Goal: Task Accomplishment & Management: Use online tool/utility

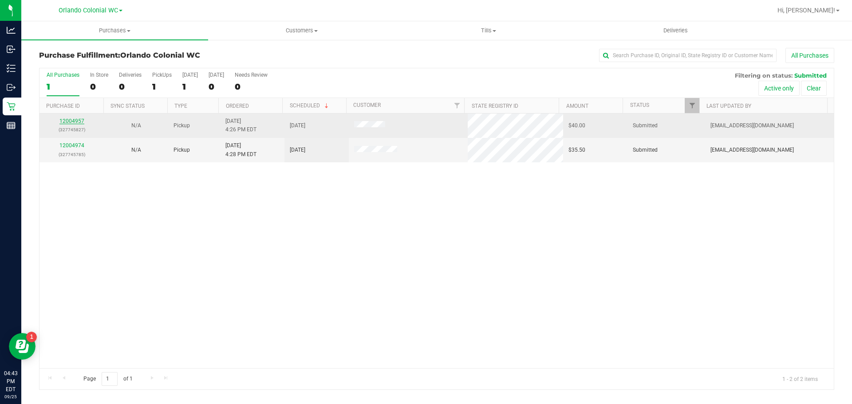
click at [71, 120] on link "12004957" at bounding box center [71, 121] width 25 height 6
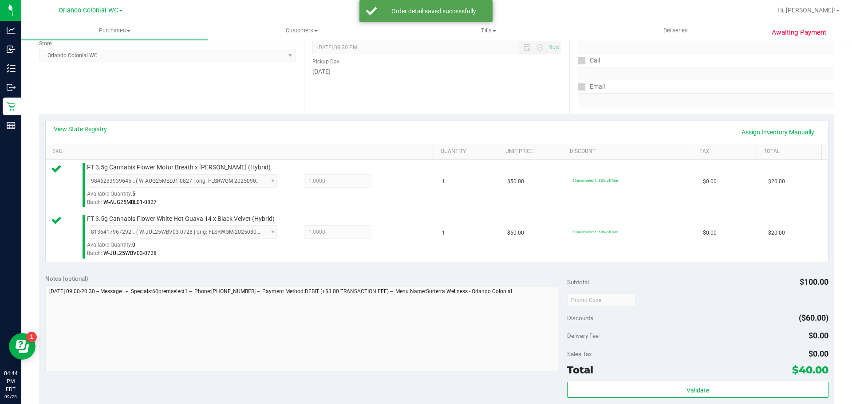
scroll to position [136, 0]
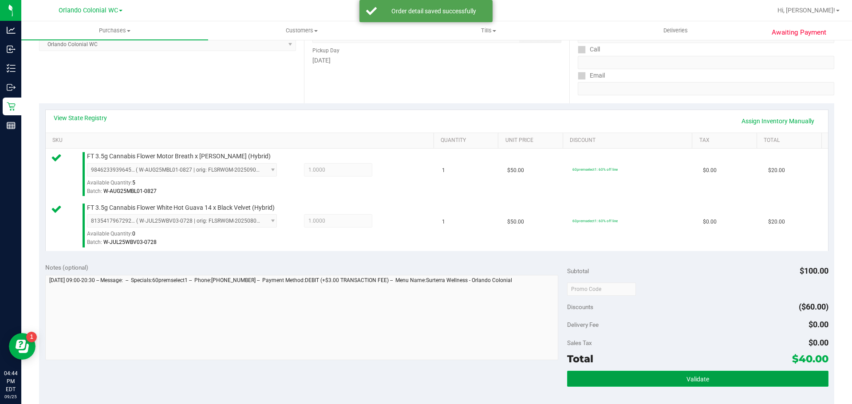
click at [726, 385] on button "Validate" at bounding box center [697, 379] width 261 height 16
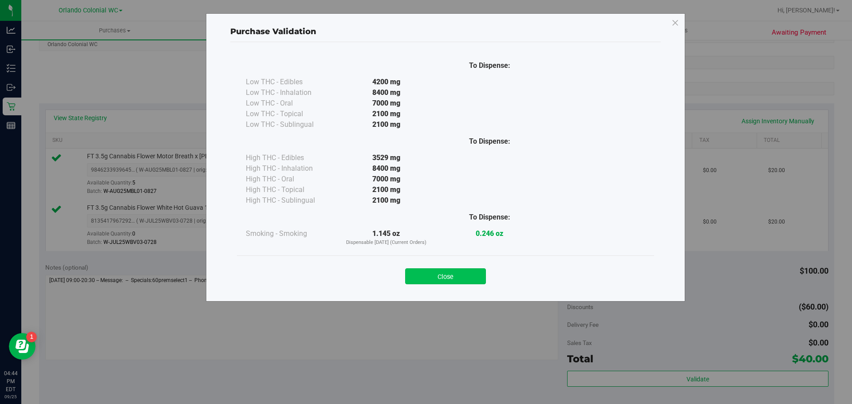
click at [437, 273] on button "Close" at bounding box center [445, 276] width 81 height 16
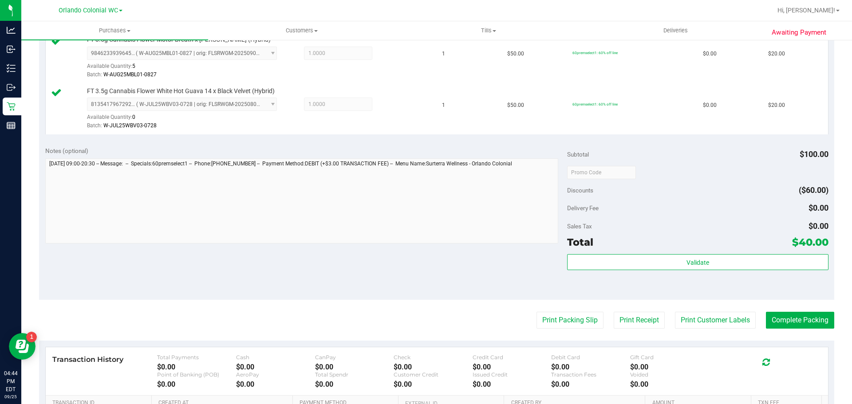
scroll to position [373, 0]
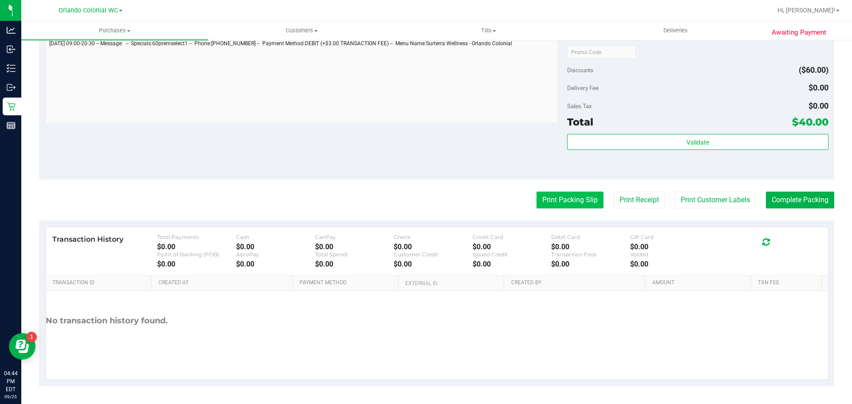
click at [569, 201] on button "Print Packing Slip" at bounding box center [569, 200] width 67 height 17
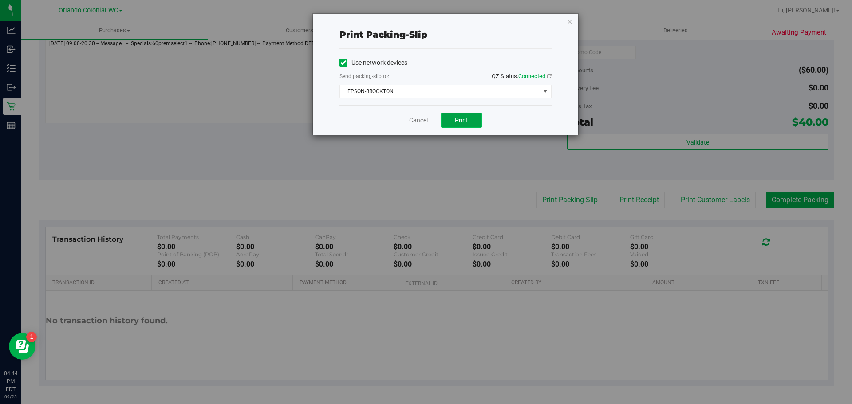
click at [464, 118] on span "Print" at bounding box center [461, 120] width 13 height 7
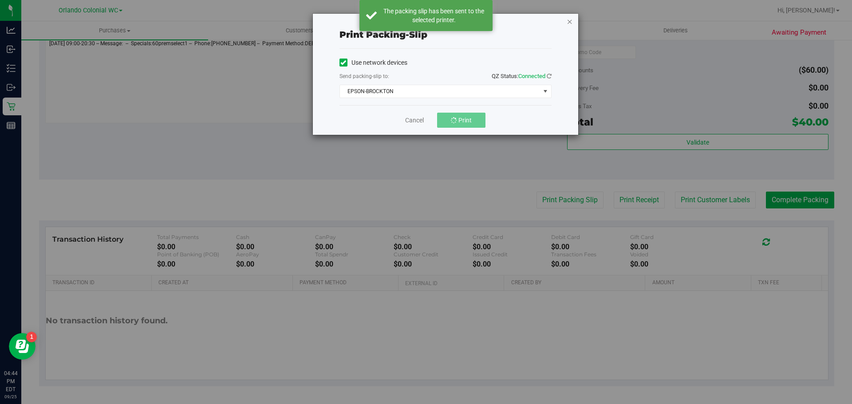
click at [567, 19] on icon "button" at bounding box center [569, 21] width 6 height 11
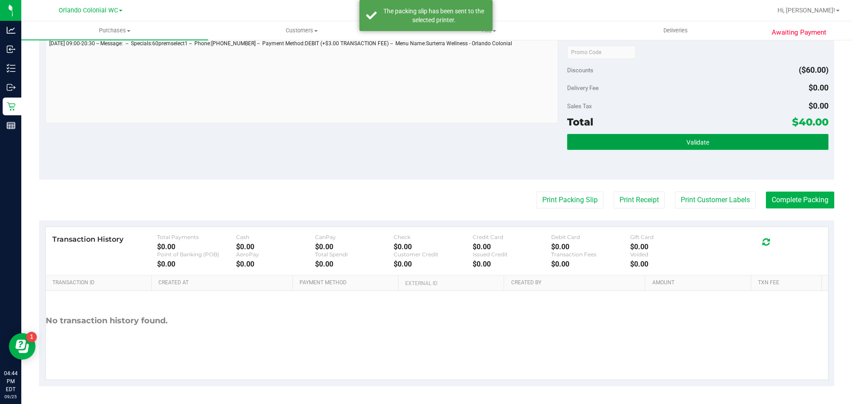
click at [668, 141] on button "Validate" at bounding box center [697, 142] width 261 height 16
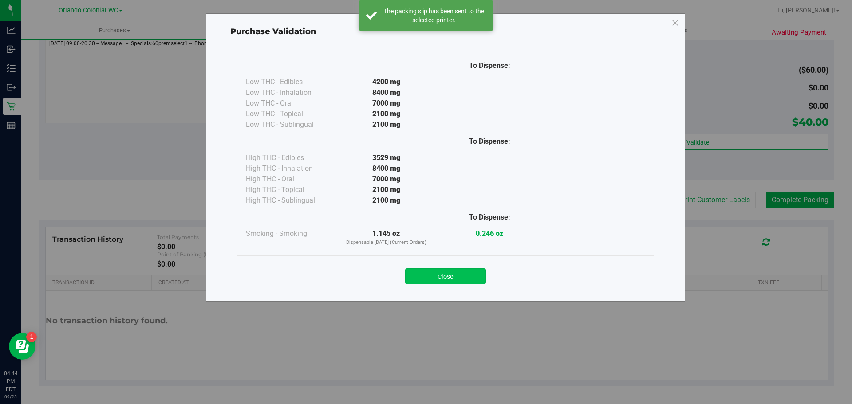
click at [456, 272] on button "Close" at bounding box center [445, 276] width 81 height 16
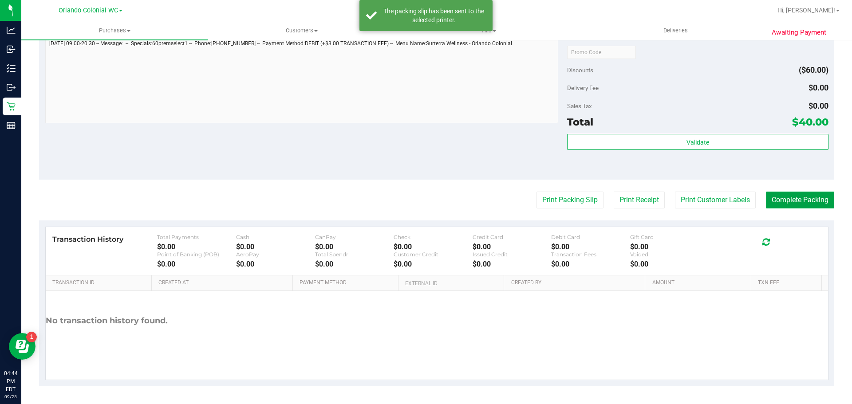
click at [788, 196] on button "Complete Packing" at bounding box center [800, 200] width 68 height 17
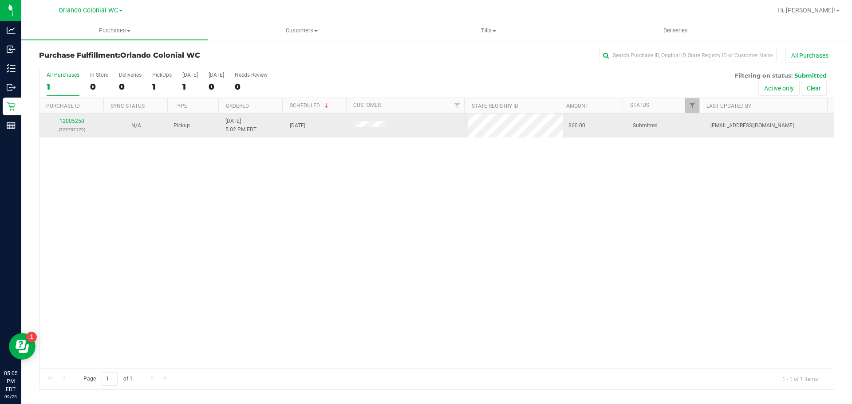
click at [70, 121] on link "12005250" at bounding box center [71, 121] width 25 height 6
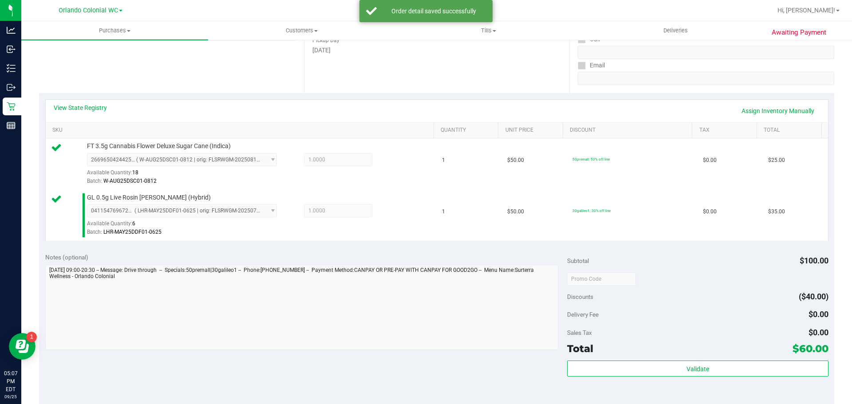
scroll to position [222, 0]
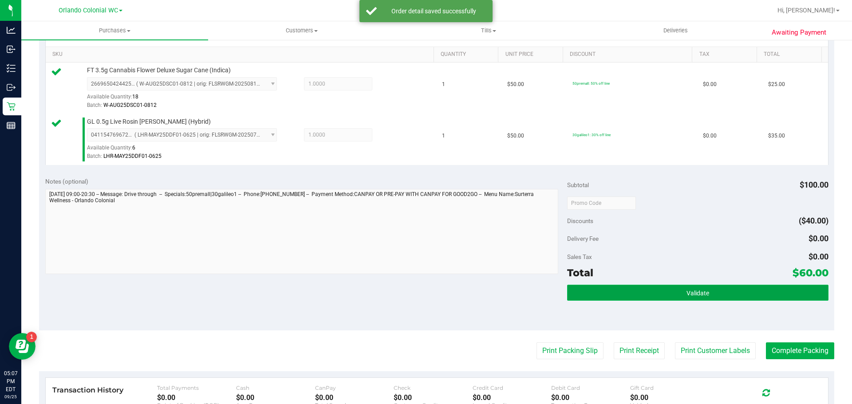
click at [626, 286] on button "Validate" at bounding box center [697, 293] width 261 height 16
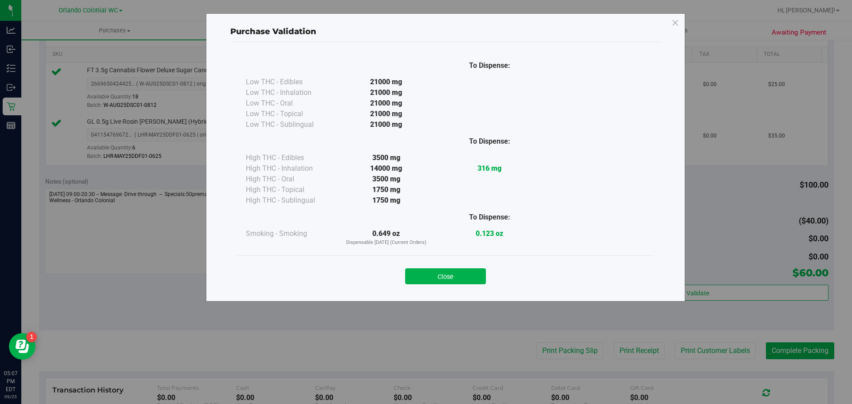
drag, startPoint x: 434, startPoint y: 276, endPoint x: 499, endPoint y: 303, distance: 69.6
click at [437, 280] on button "Close" at bounding box center [445, 276] width 81 height 16
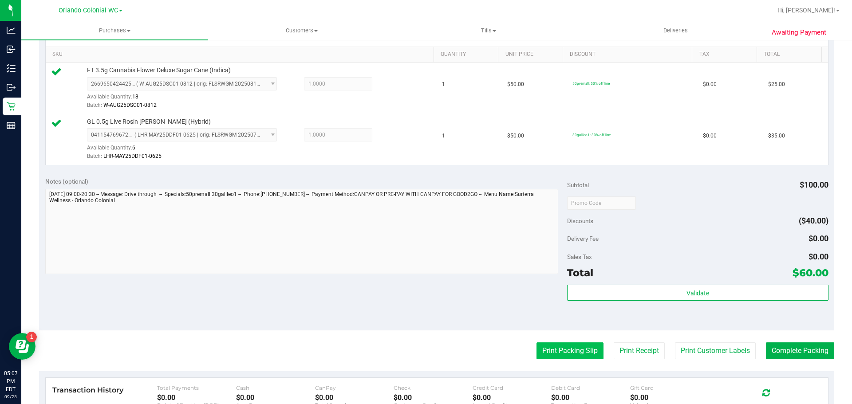
click at [538, 350] on button "Print Packing Slip" at bounding box center [569, 350] width 67 height 17
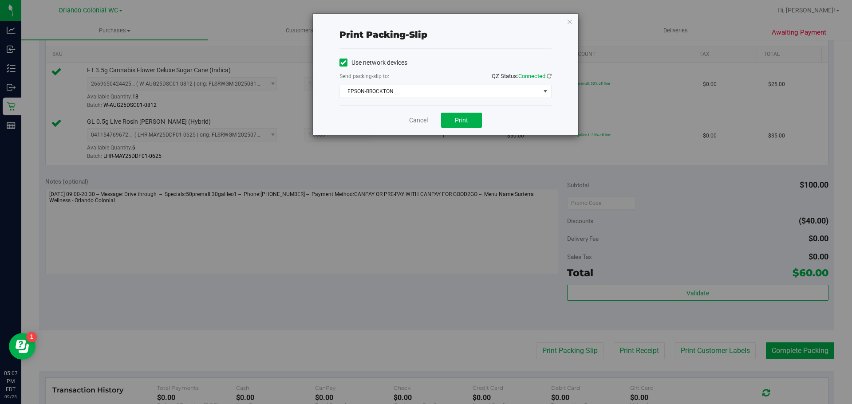
click at [463, 111] on div "Cancel Print" at bounding box center [445, 120] width 212 height 30
click at [421, 89] on span "EPSON-BROCKTON" at bounding box center [440, 91] width 200 height 12
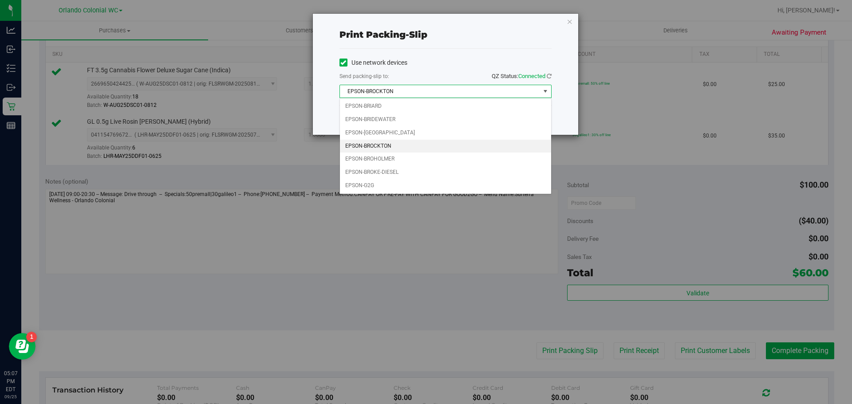
click at [506, 264] on div "Print packing-slip Use network devices Send packing-slip to: QZ Status: Connect…" at bounding box center [429, 202] width 858 height 404
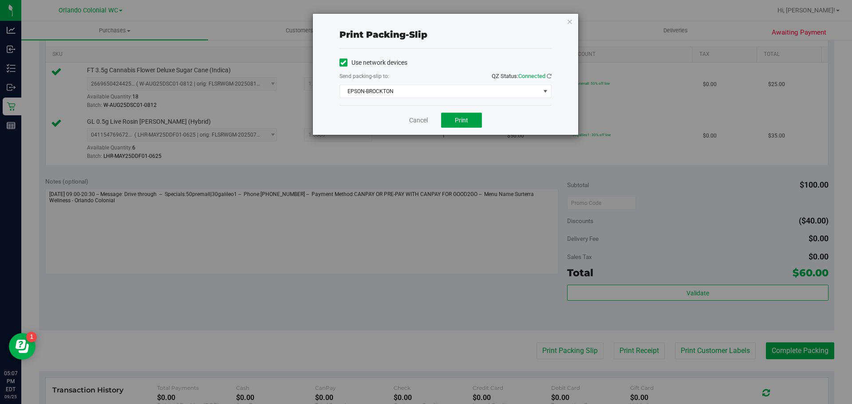
click at [469, 122] on button "Print" at bounding box center [461, 120] width 41 height 15
click at [567, 25] on icon "button" at bounding box center [569, 21] width 6 height 11
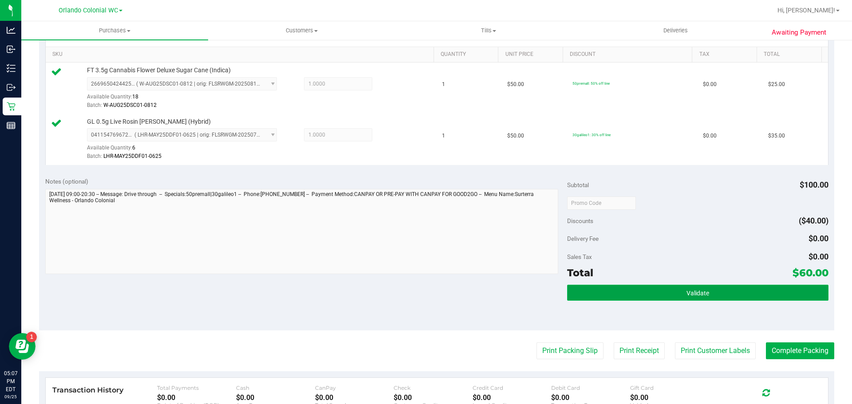
click at [662, 294] on button "Validate" at bounding box center [697, 293] width 261 height 16
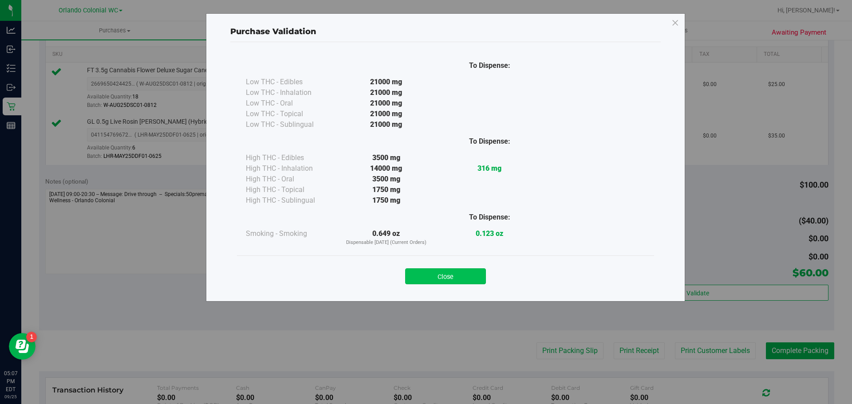
click at [460, 273] on button "Close" at bounding box center [445, 276] width 81 height 16
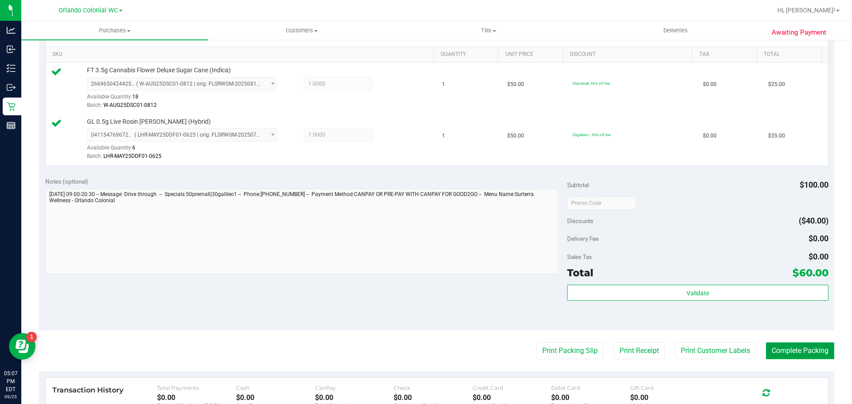
click at [778, 345] on button "Complete Packing" at bounding box center [800, 350] width 68 height 17
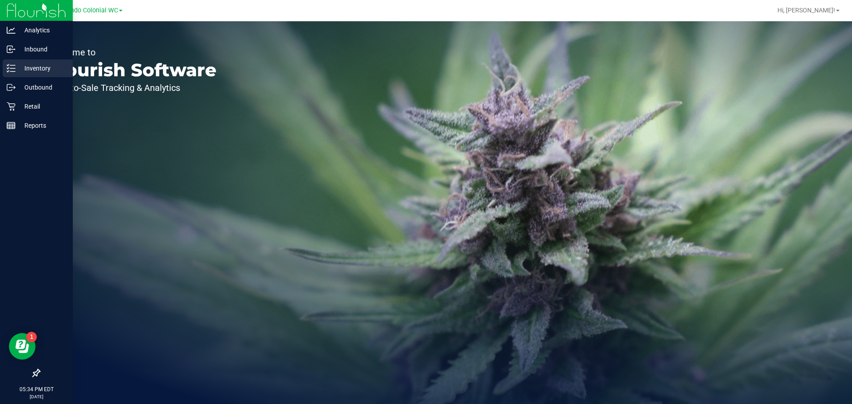
click at [35, 69] on p "Inventory" at bounding box center [42, 68] width 53 height 11
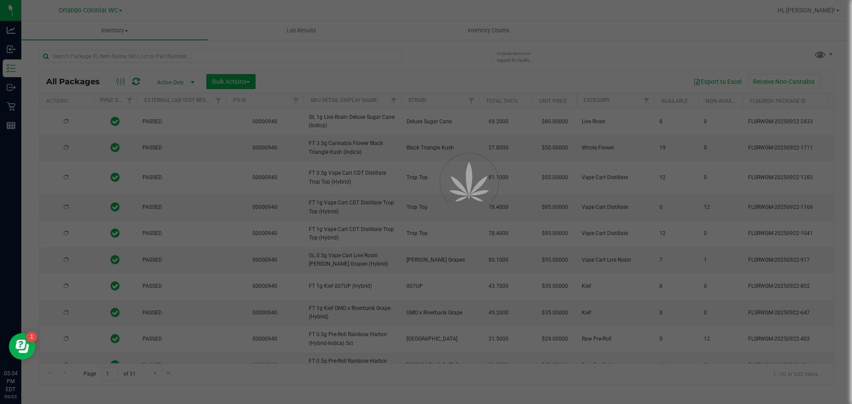
click at [109, 56] on div at bounding box center [426, 202] width 852 height 404
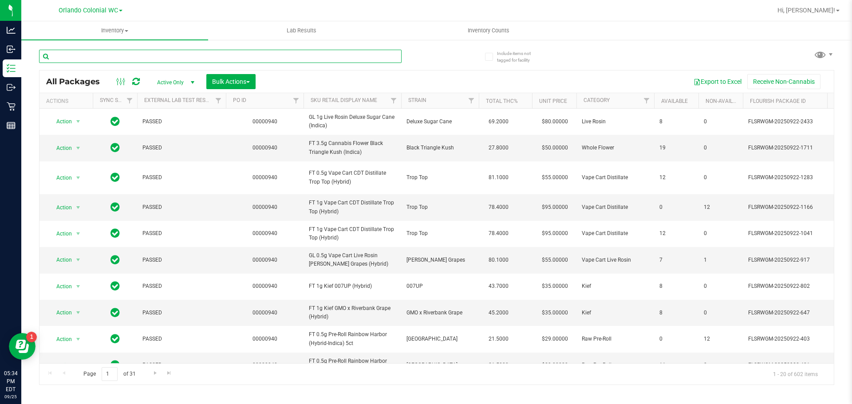
click at [109, 56] on input "text" at bounding box center [220, 56] width 362 height 13
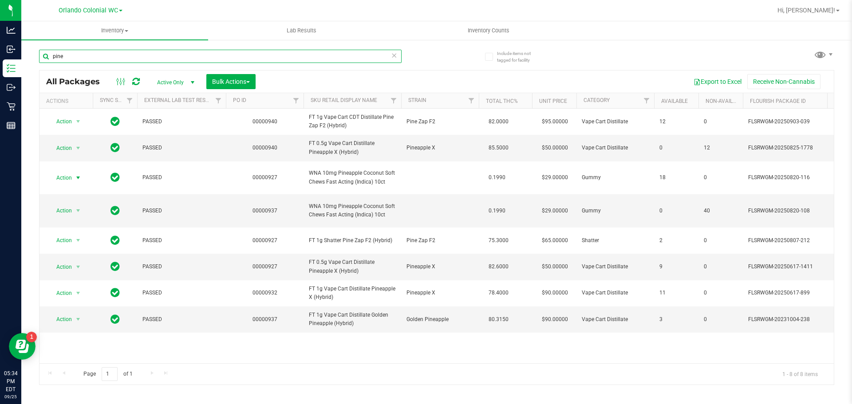
type input "pine"
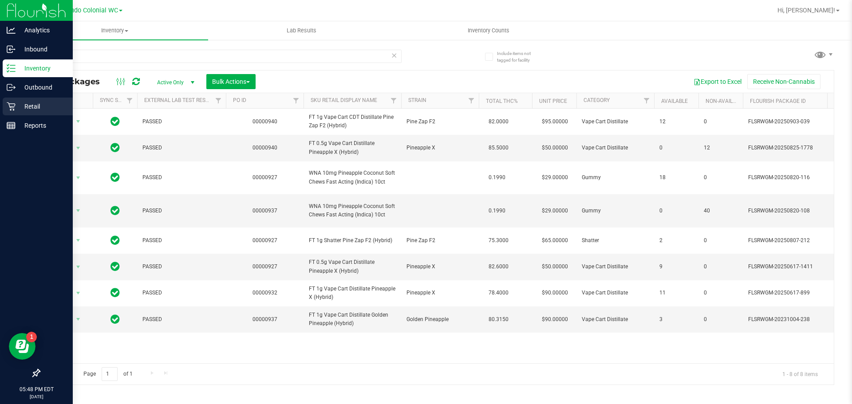
click at [39, 109] on p "Retail" at bounding box center [42, 106] width 53 height 11
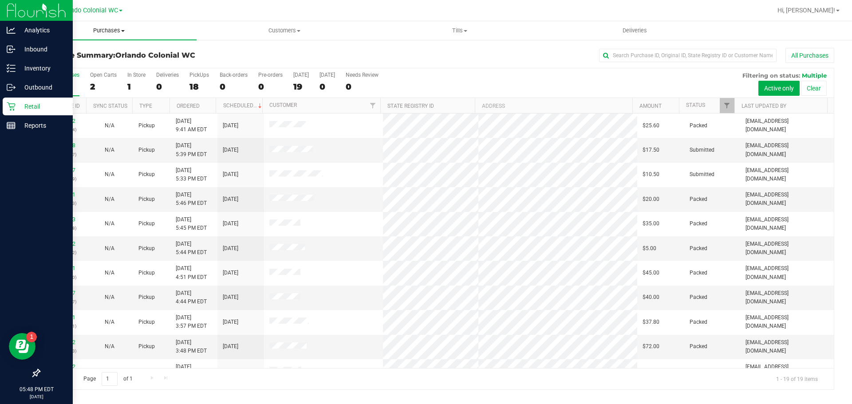
click at [94, 25] on uib-tab-heading "Purchases Summary of purchases Fulfillment All purchases" at bounding box center [108, 30] width 175 height 19
click at [62, 60] on span "Fulfillment" at bounding box center [48, 64] width 55 height 8
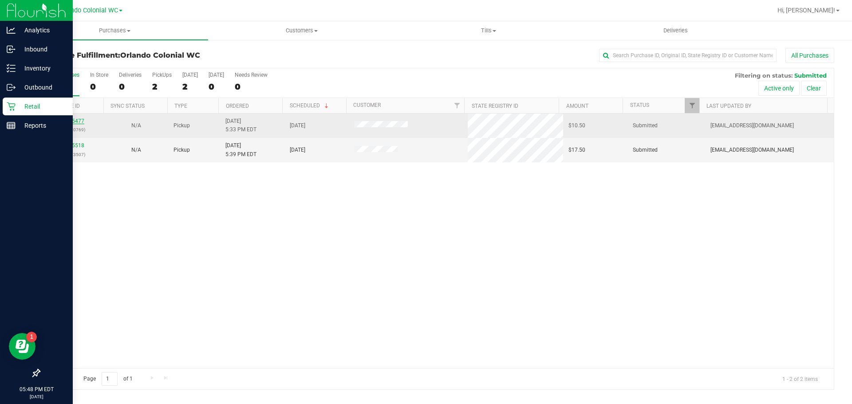
click at [75, 119] on link "12005477" at bounding box center [71, 121] width 25 height 6
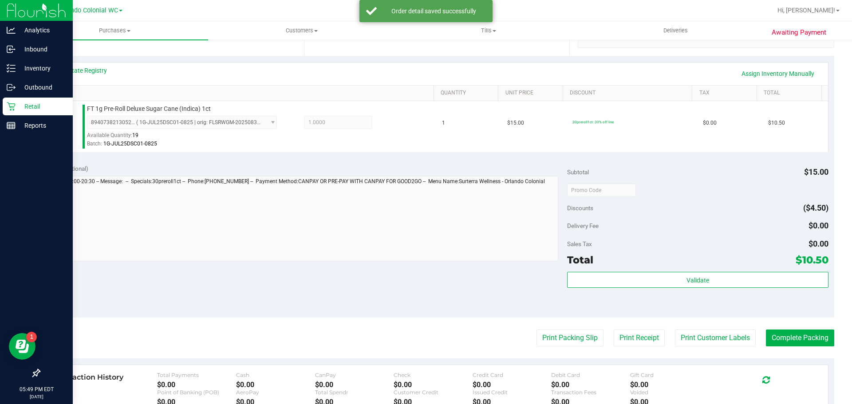
scroll to position [189, 0]
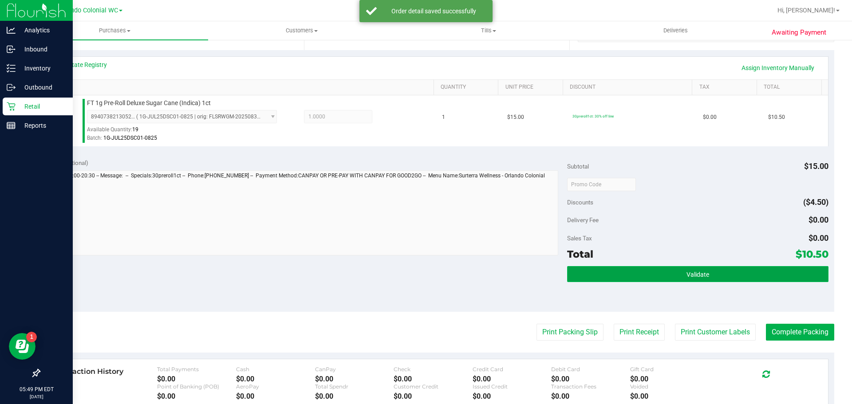
click at [676, 272] on button "Validate" at bounding box center [697, 274] width 261 height 16
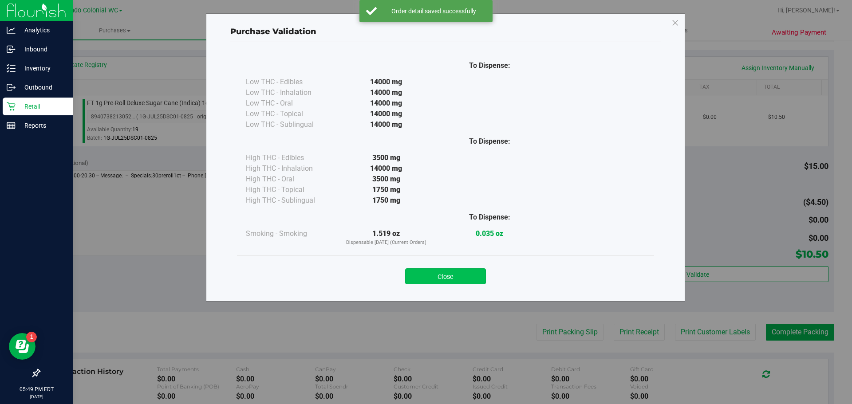
click at [463, 274] on button "Close" at bounding box center [445, 276] width 81 height 16
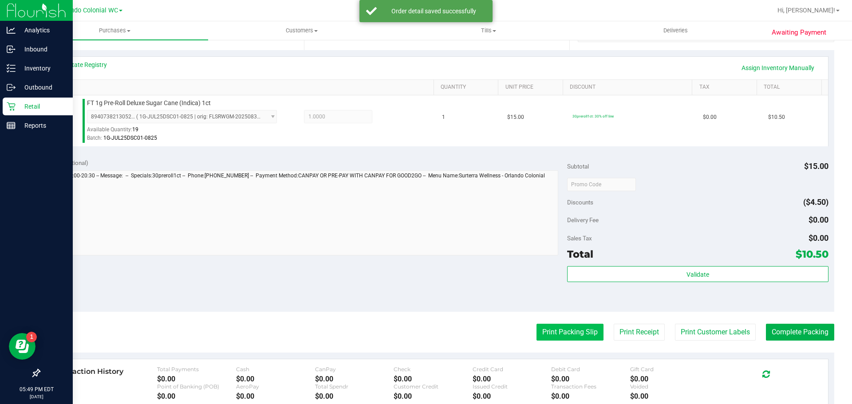
click at [559, 338] on button "Print Packing Slip" at bounding box center [569, 332] width 67 height 17
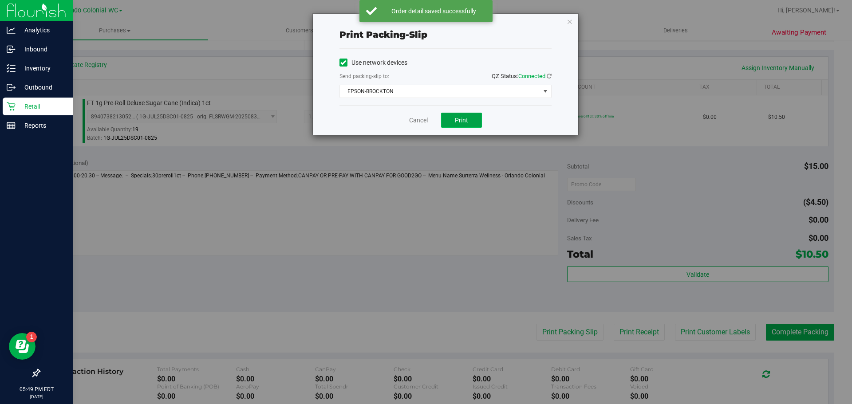
click at [460, 123] on span "Print" at bounding box center [461, 120] width 13 height 7
click at [566, 20] on icon "button" at bounding box center [569, 21] width 6 height 11
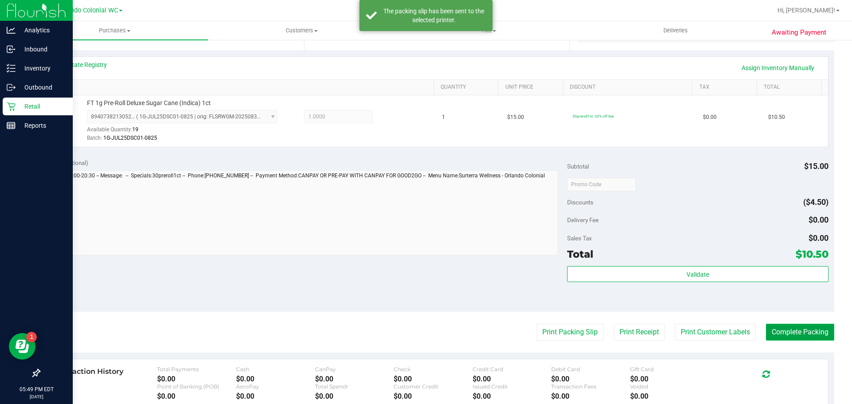
click at [793, 328] on button "Complete Packing" at bounding box center [800, 332] width 68 height 17
